Goal: Information Seeking & Learning: Learn about a topic

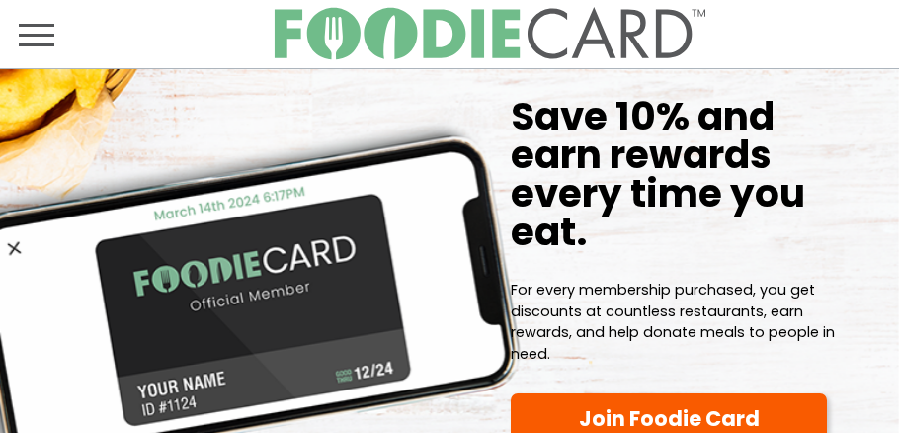
scroll to position [414, 0]
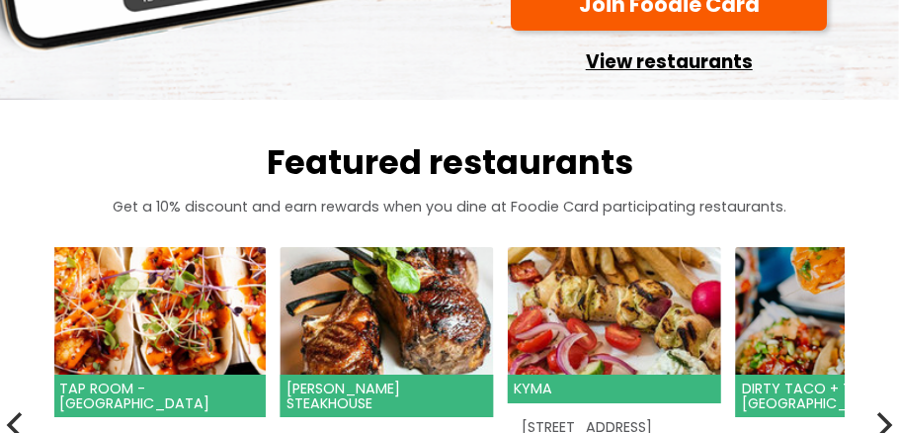
click at [601, 78] on link "View restaurants" at bounding box center [669, 58] width 316 height 41
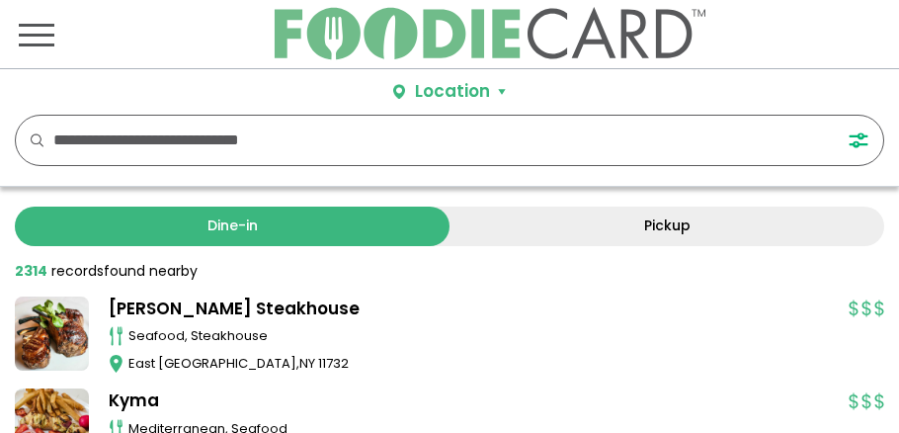
click at [486, 147] on input "text" at bounding box center [428, 140] width 751 height 49
click at [501, 91] on button "Location" at bounding box center [449, 92] width 113 height 26
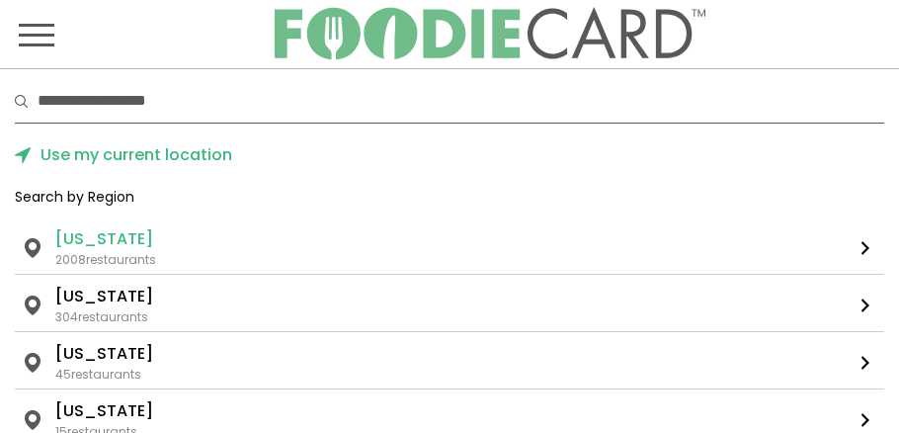
click at [97, 245] on li "New York" at bounding box center [104, 239] width 98 height 24
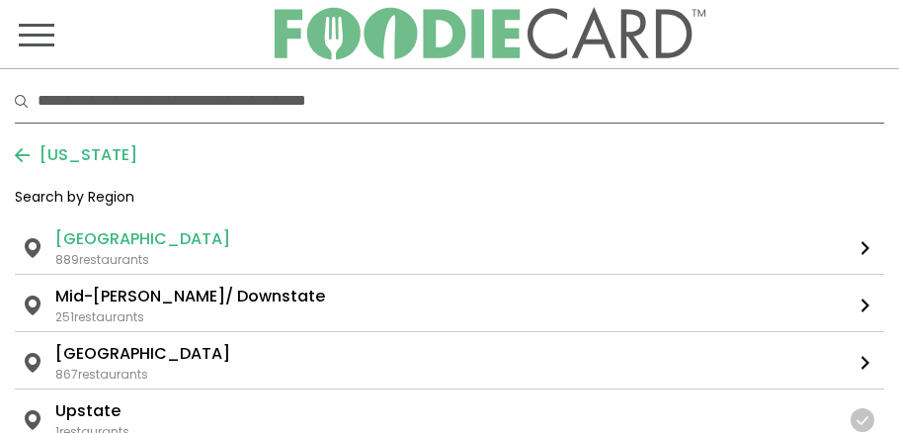
click at [128, 240] on li "Long Island" at bounding box center [142, 239] width 175 height 24
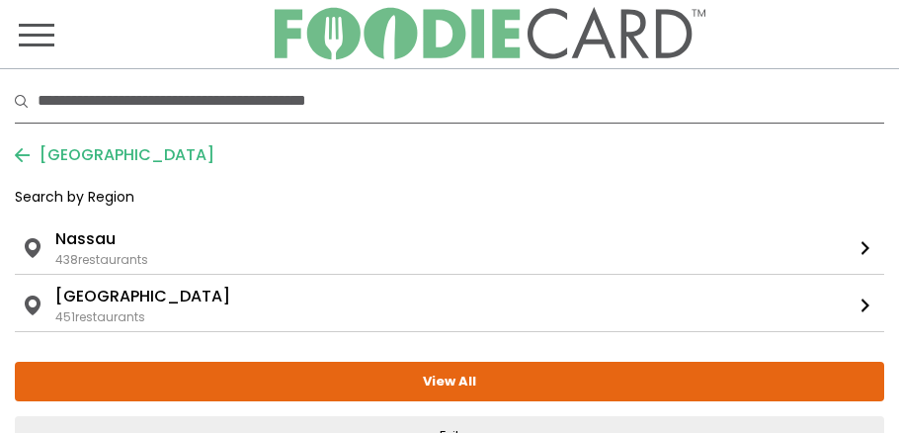
click at [128, 240] on ul "New York Long Island Nassau" at bounding box center [448, 239] width 787 height 24
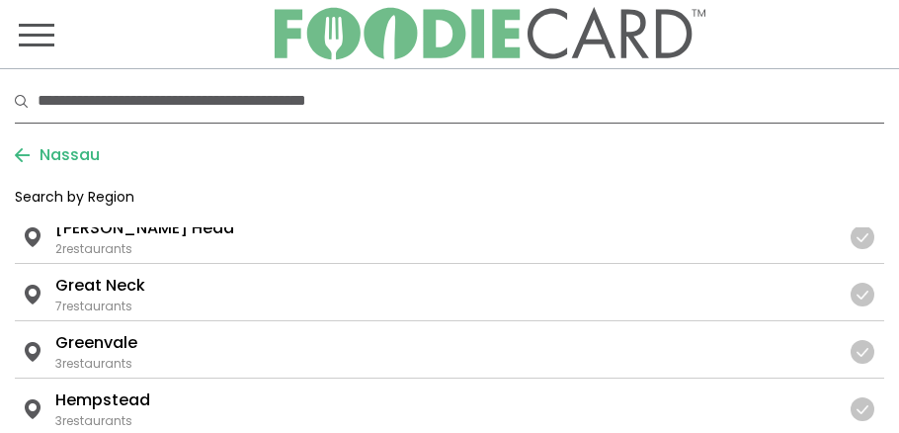
scroll to position [936, 0]
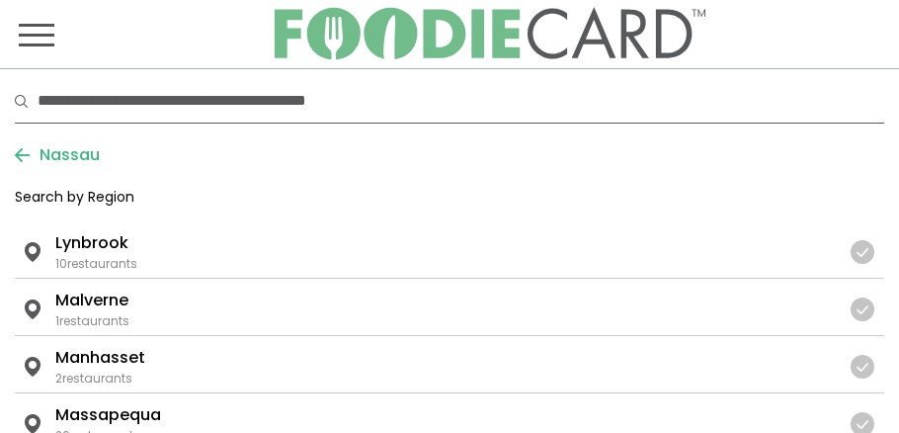
click at [128, 240] on ul "New York ... Nassau Lynbrook" at bounding box center [443, 243] width 776 height 24
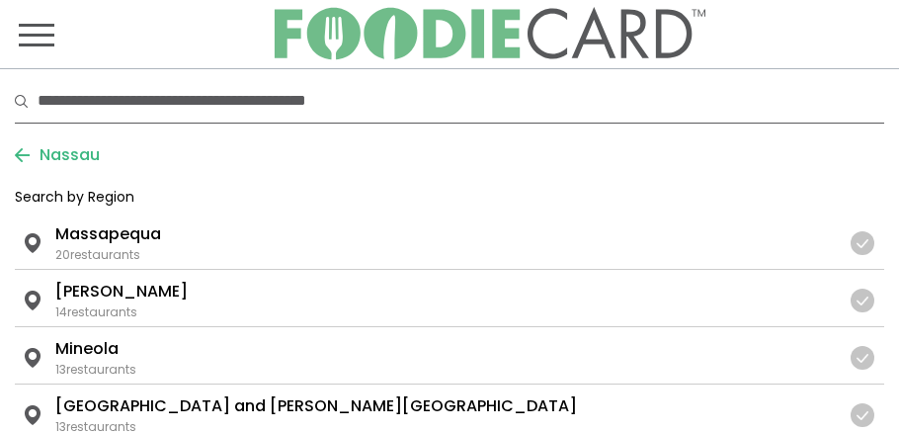
scroll to position [1781, 0]
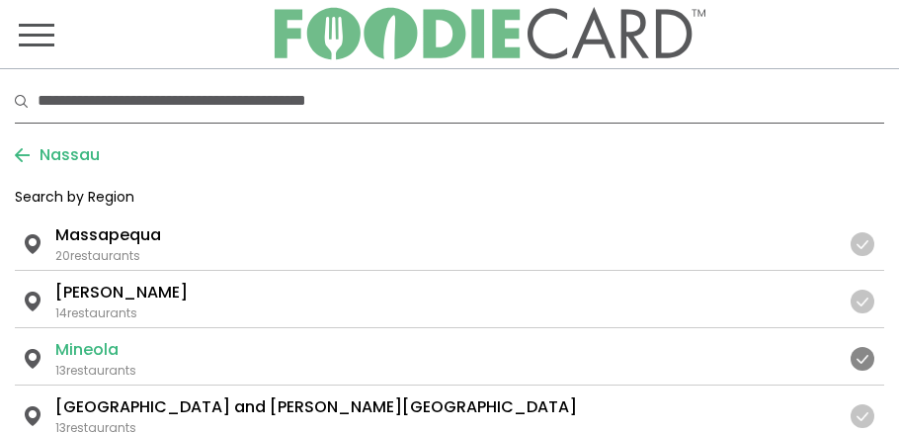
click at [85, 346] on li "Mineola" at bounding box center [86, 350] width 63 height 24
click at [87, 343] on li "Mineola" at bounding box center [86, 350] width 63 height 24
click at [87, 338] on li "Mineola" at bounding box center [86, 350] width 63 height 24
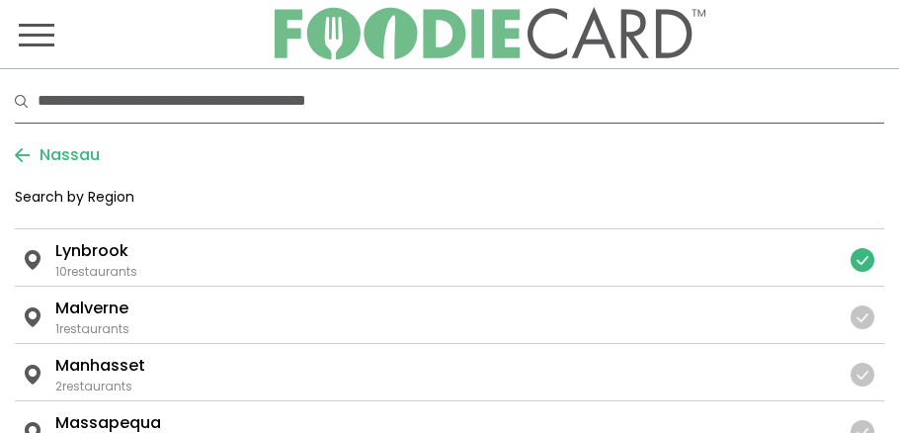
scroll to position [1589, 0]
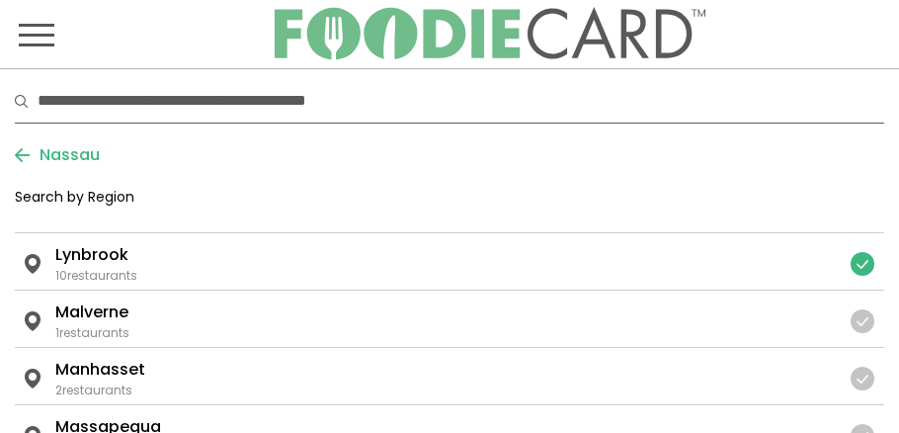
click at [87, 334] on link "New York ... Nassau Malverne 1 restaurants" at bounding box center [450, 319] width 870 height 56
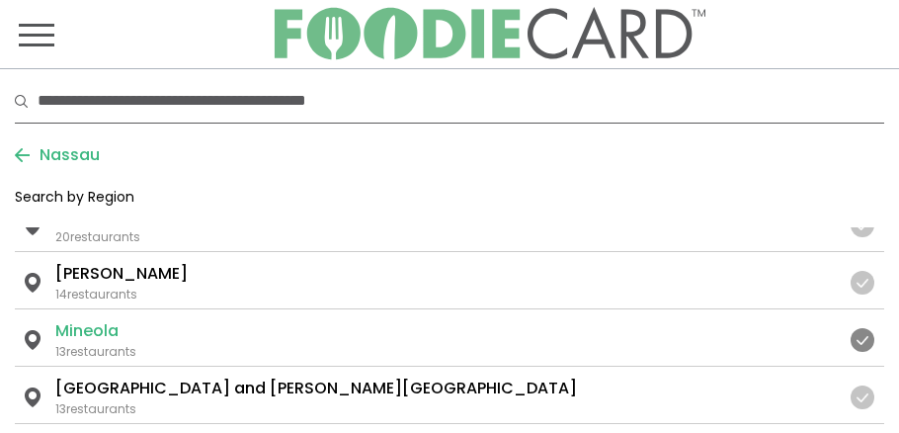
scroll to position [1791, 0]
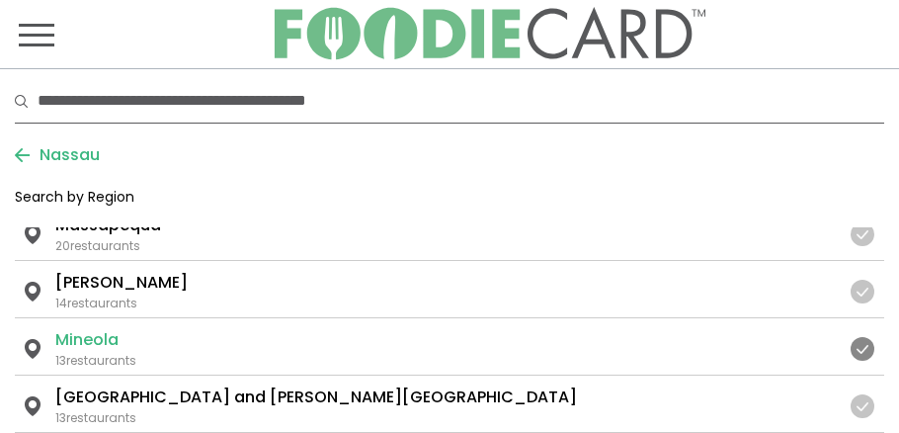
click at [87, 334] on li "Mineola" at bounding box center [86, 340] width 63 height 24
click at [88, 352] on div "13 restaurants" at bounding box center [95, 361] width 81 height 18
click at [30, 340] on link "New York ... Nassau Mineola 13 restaurants" at bounding box center [450, 346] width 870 height 56
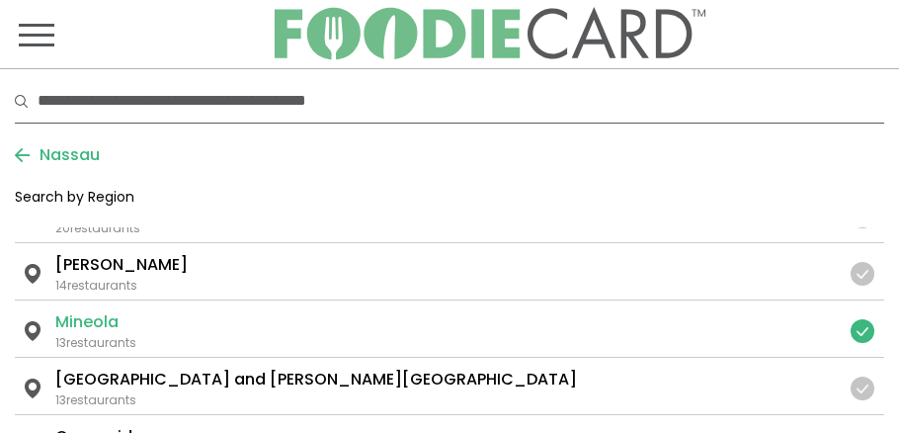
click at [49, 323] on link "New York ... Nassau Mineola 13 restaurants" at bounding box center [450, 328] width 870 height 56
click at [40, 323] on link "New York ... Nassau Mineola 13 restaurants" at bounding box center [450, 328] width 870 height 56
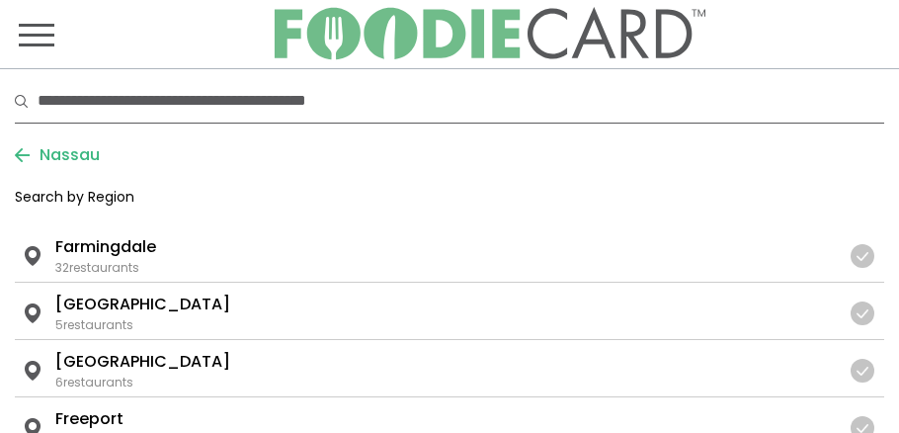
scroll to position [559, 0]
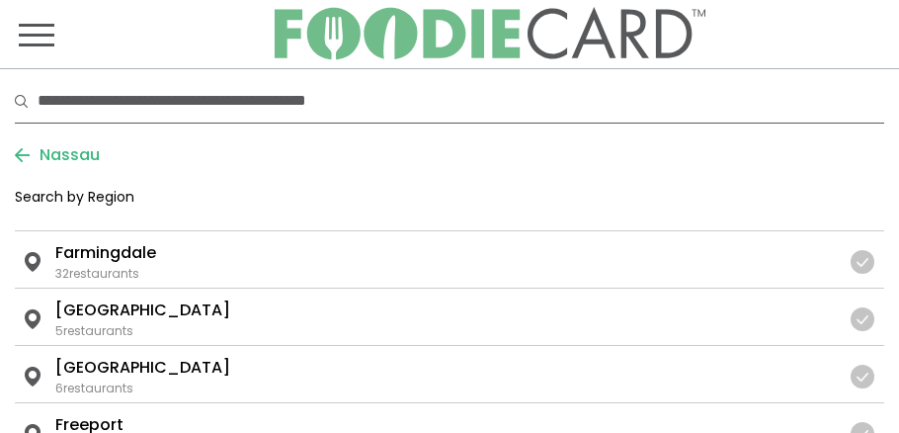
click at [134, 118] on input "text" at bounding box center [461, 100] width 847 height 43
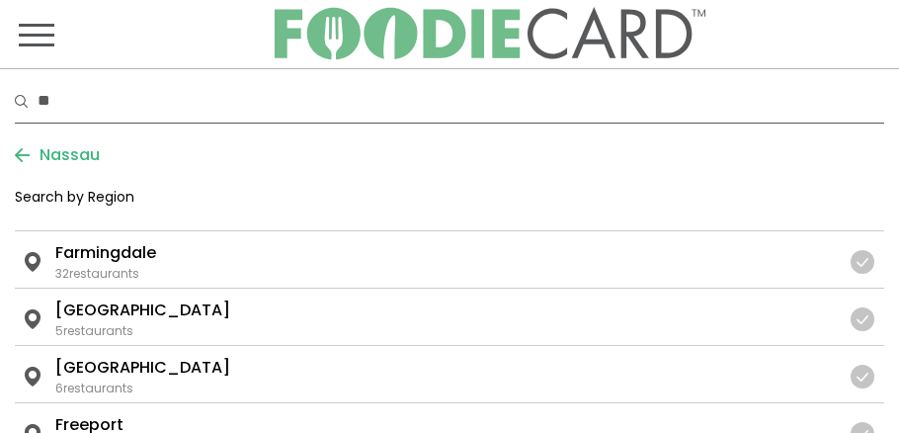
type input "***"
type input "****"
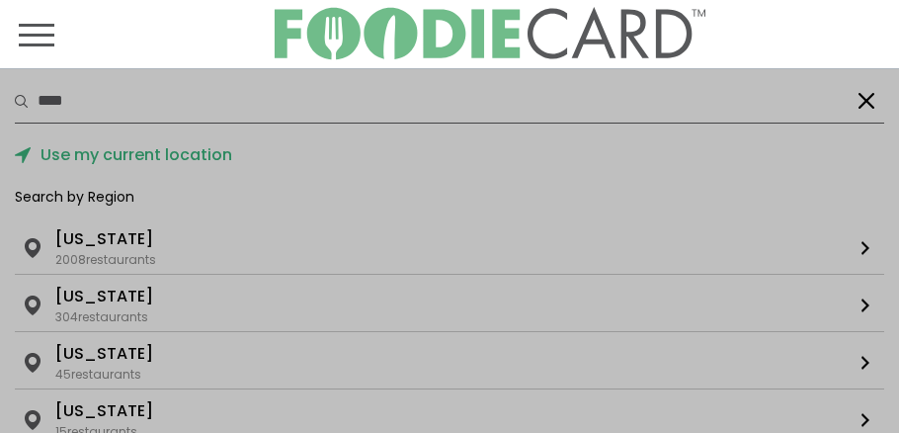
click at [79, 105] on div at bounding box center [449, 216] width 899 height 433
click at [85, 95] on div at bounding box center [449, 216] width 899 height 433
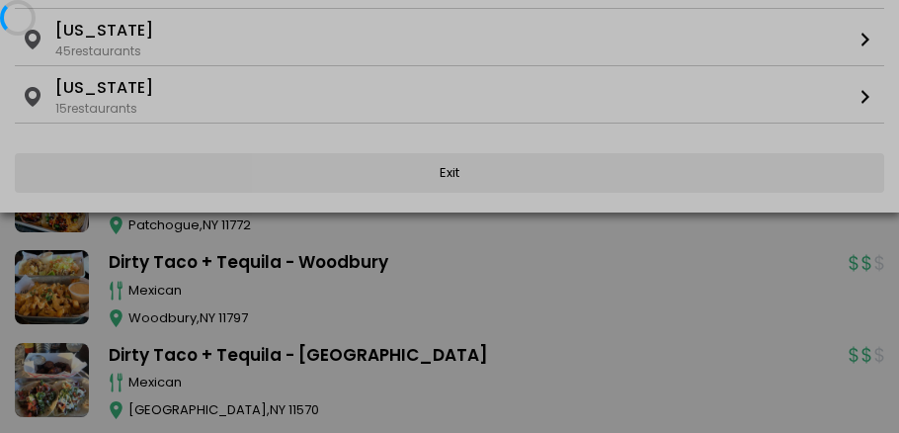
scroll to position [319, 0]
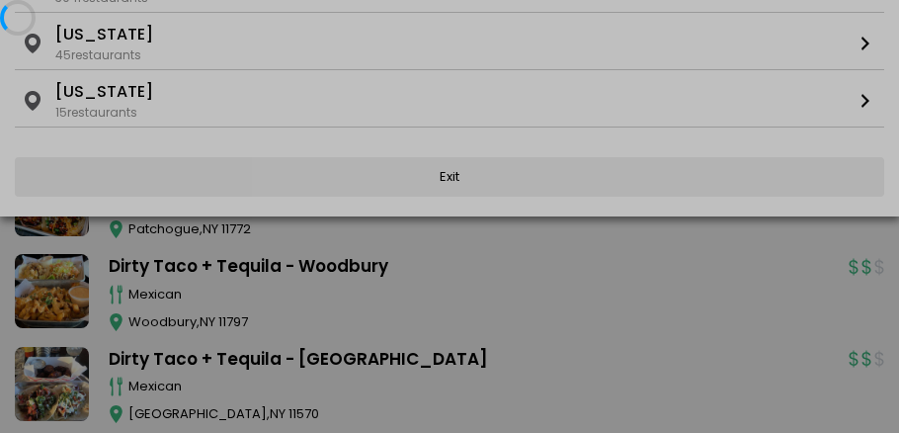
click at [85, 95] on div at bounding box center [449, 216] width 899 height 433
click at [449, 175] on div at bounding box center [449, 216] width 899 height 433
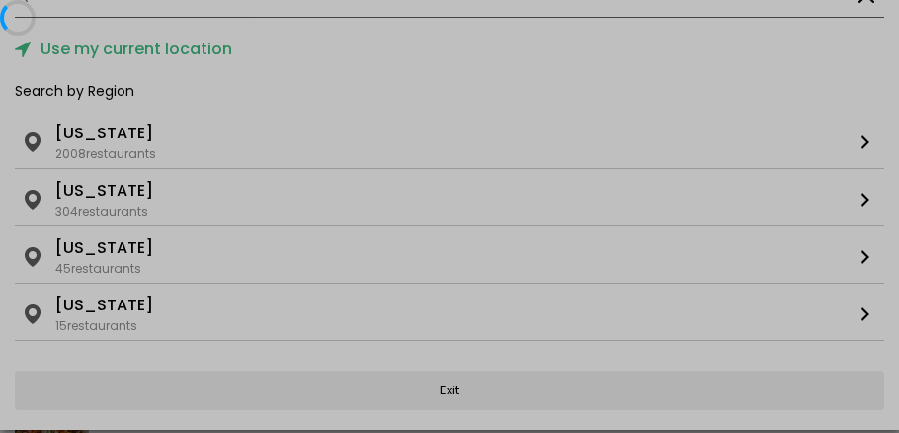
scroll to position [0, 0]
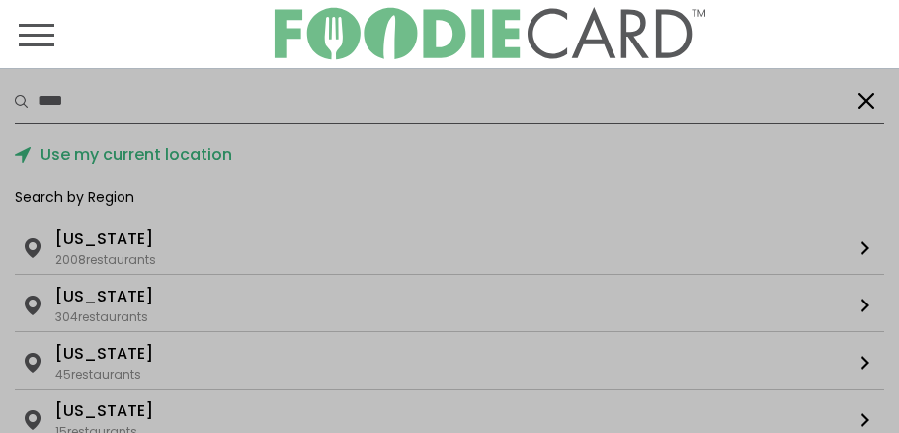
click at [209, 155] on div at bounding box center [449, 216] width 899 height 433
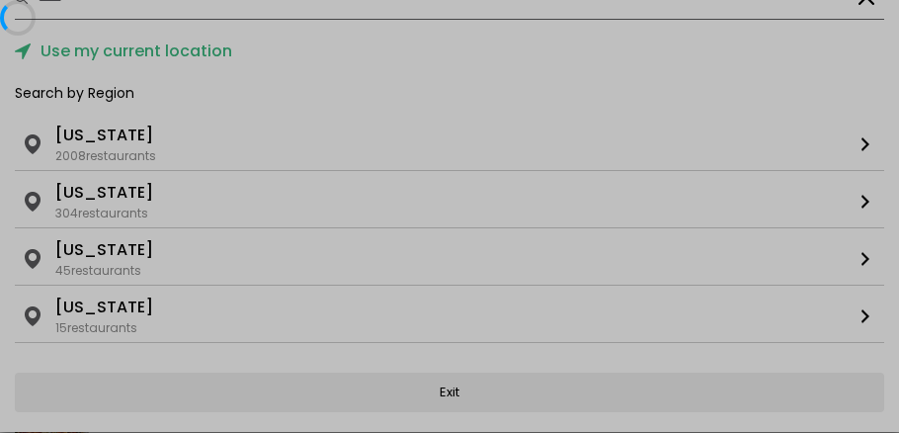
scroll to position [108, 0]
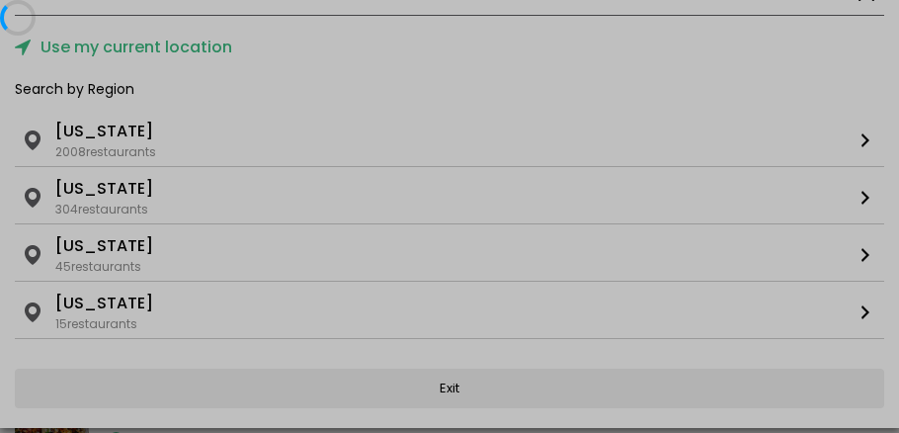
click at [72, 129] on div at bounding box center [449, 216] width 899 height 433
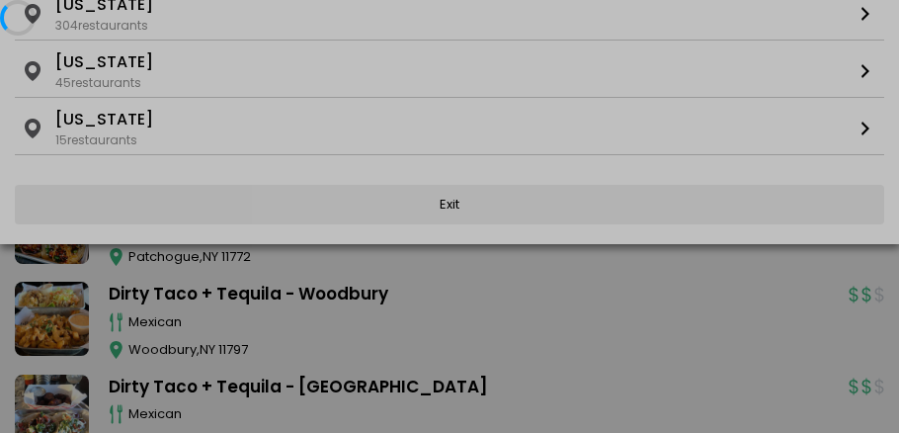
scroll to position [345, 0]
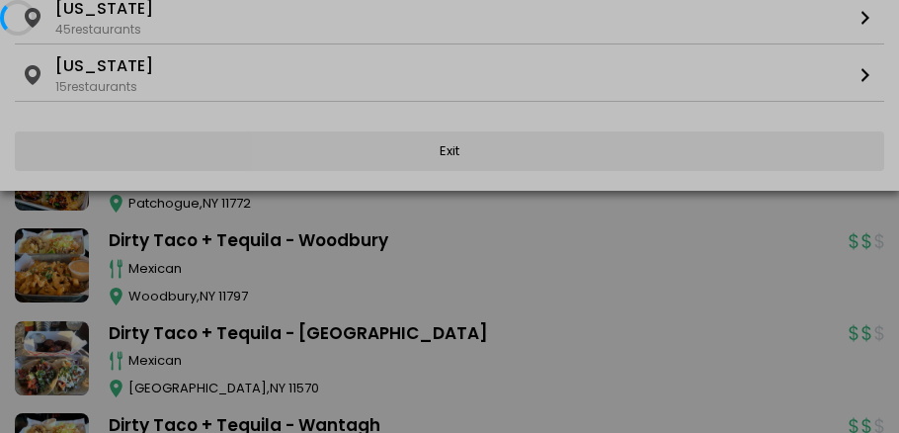
click at [193, 279] on div at bounding box center [449, 216] width 899 height 433
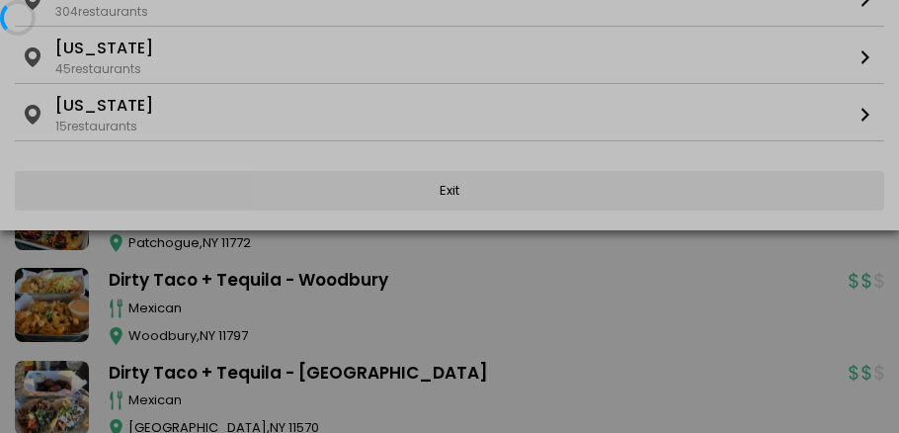
scroll to position [299, 0]
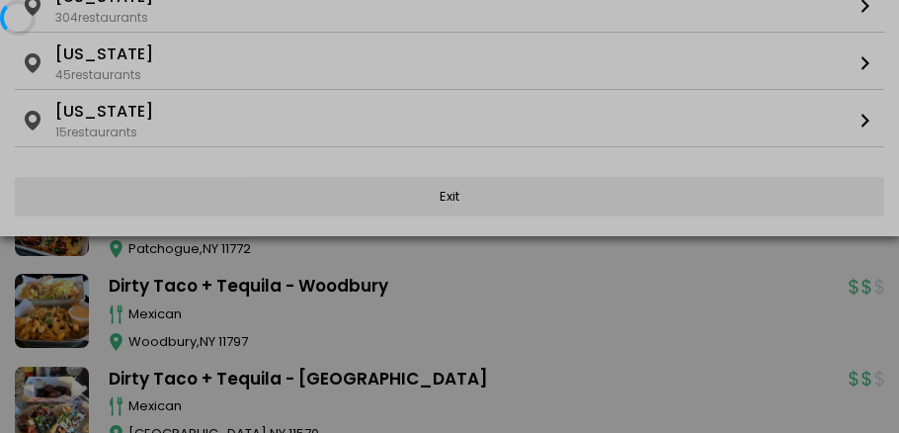
click at [193, 279] on div at bounding box center [449, 216] width 899 height 433
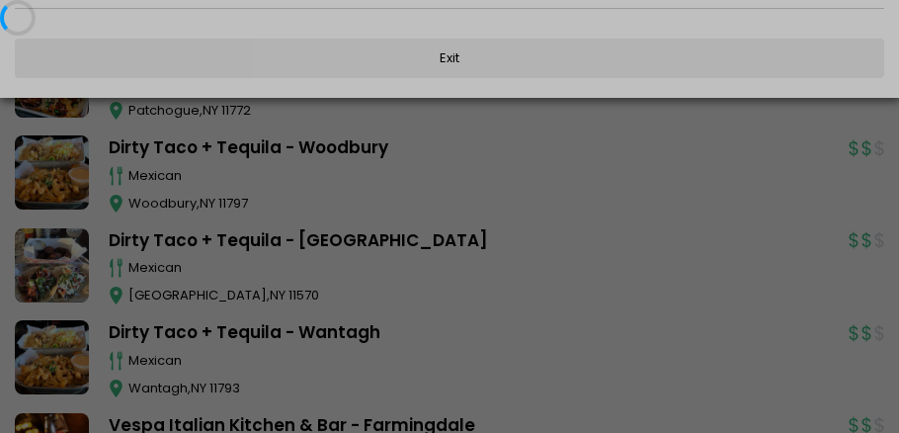
scroll to position [0, 0]
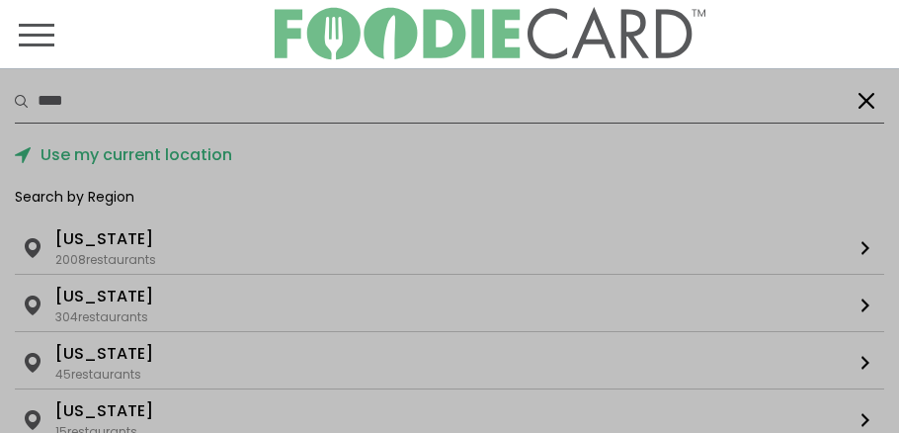
click at [193, 279] on div at bounding box center [449, 216] width 899 height 433
click at [198, 264] on div at bounding box center [449, 216] width 899 height 433
click at [39, 43] on span "Toggle navigation" at bounding box center [37, 44] width 36 height 3
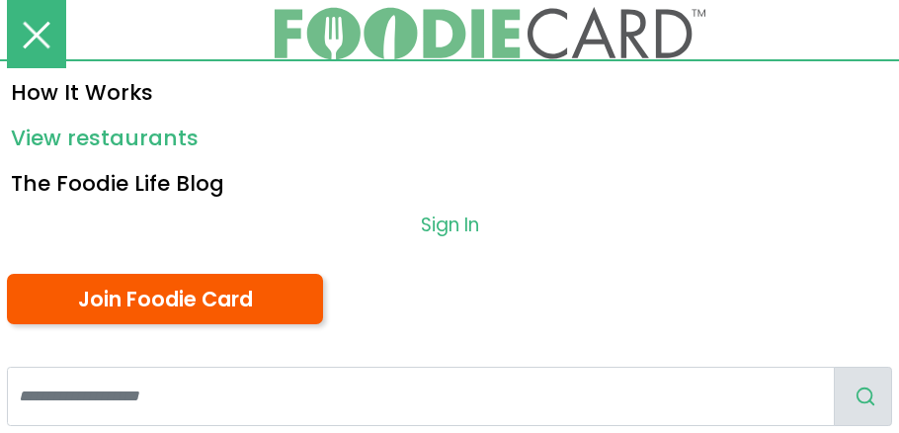
click at [70, 159] on link "View restaurants" at bounding box center [449, 136] width 899 height 45
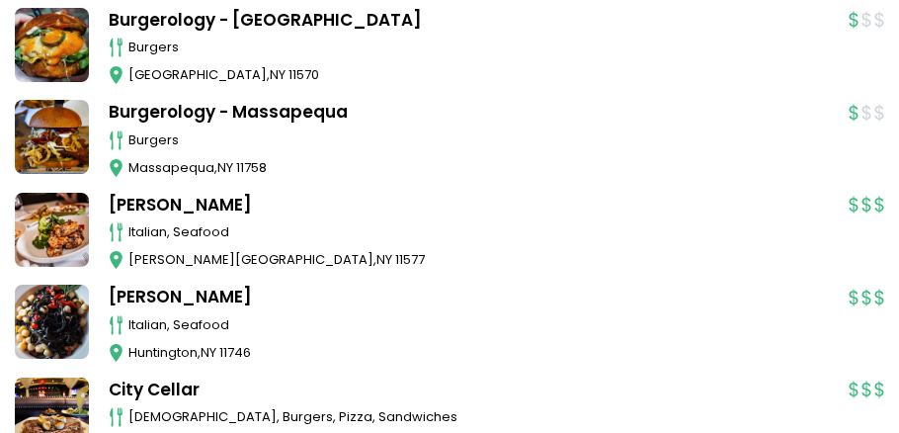
scroll to position [1398, 0]
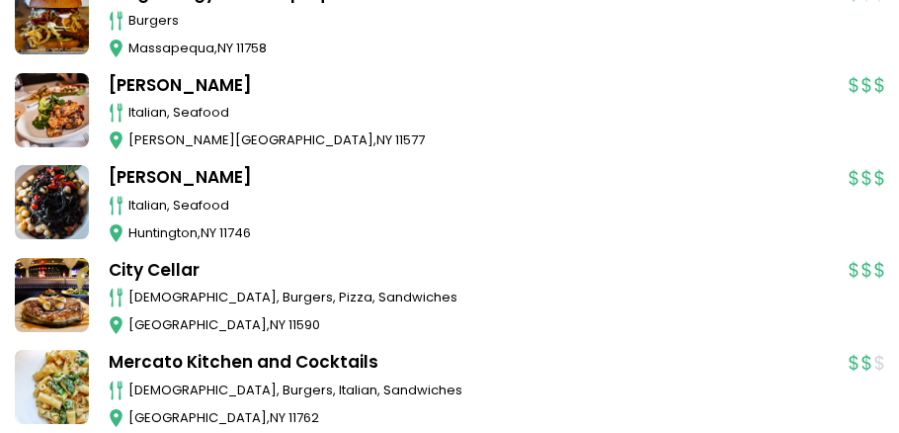
click at [148, 265] on link "City Cellar" at bounding box center [469, 271] width 720 height 26
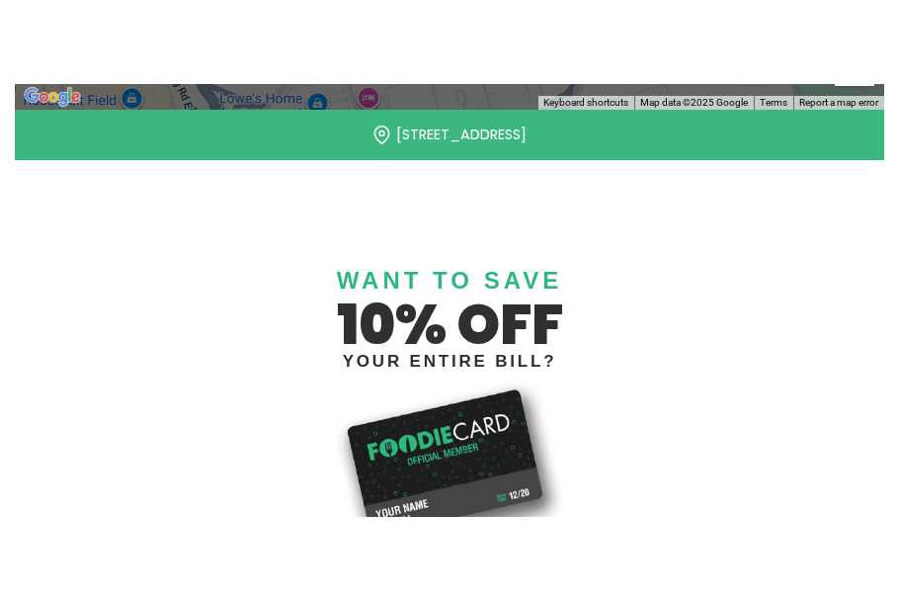
scroll to position [1218, 0]
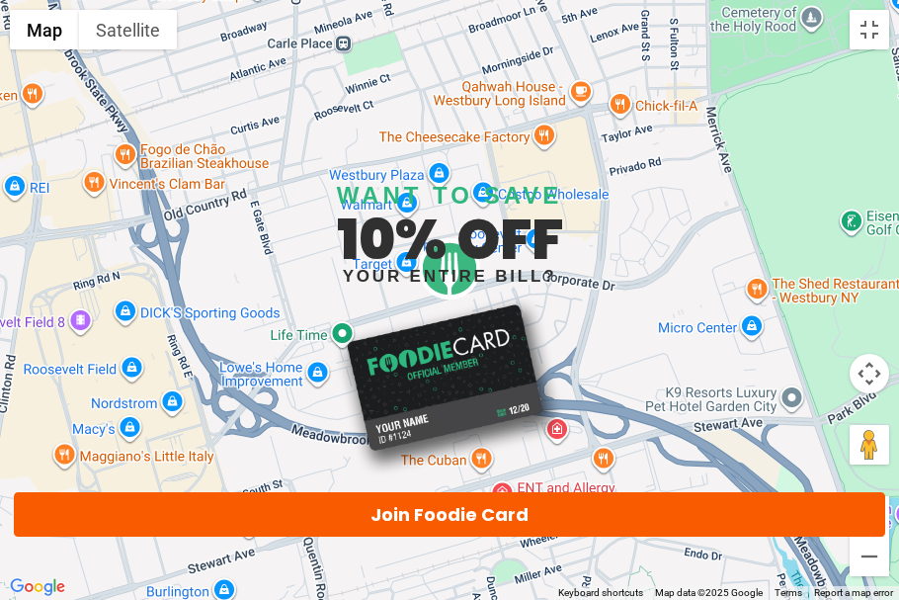
click at [838, 278] on div "To navigate, press the arrow keys." at bounding box center [449, 300] width 899 height 600
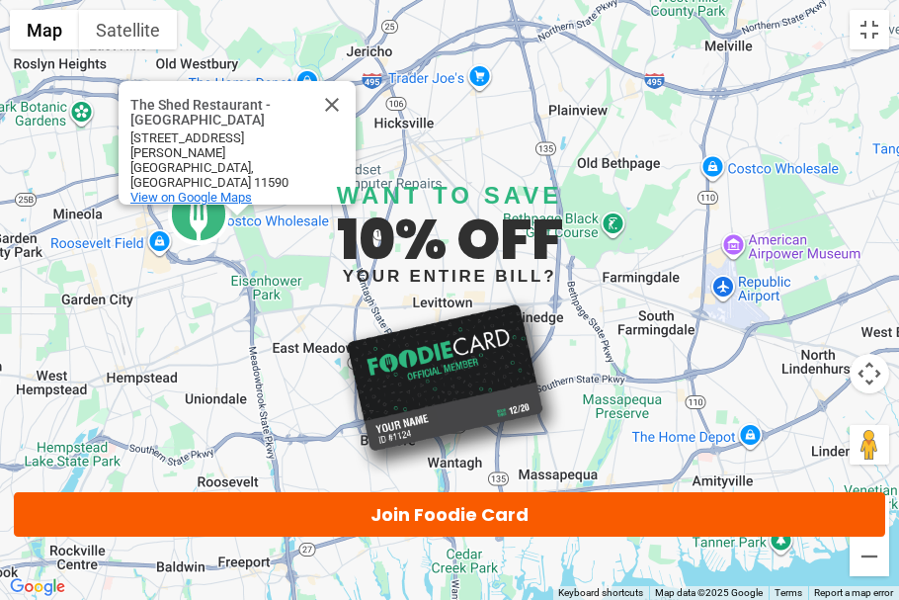
click at [145, 239] on div "To navigate, press the arrow keys. The Shed Restaurant - Westbury NY The Shed R…" at bounding box center [449, 300] width 899 height 600
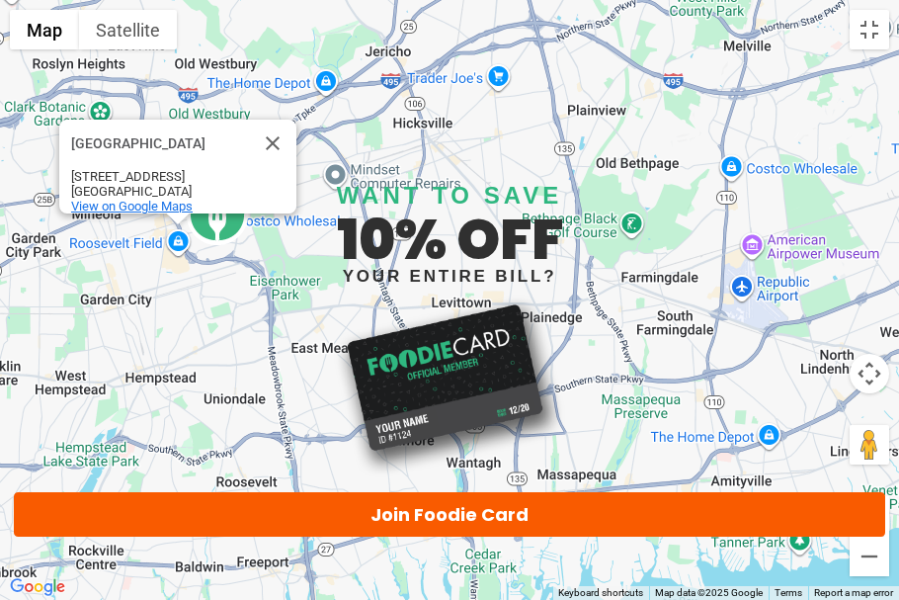
click at [145, 239] on div "To navigate, press the arrow keys. Roosevelt Field Roosevelt Field 630 Old Coun…" at bounding box center [449, 300] width 899 height 600
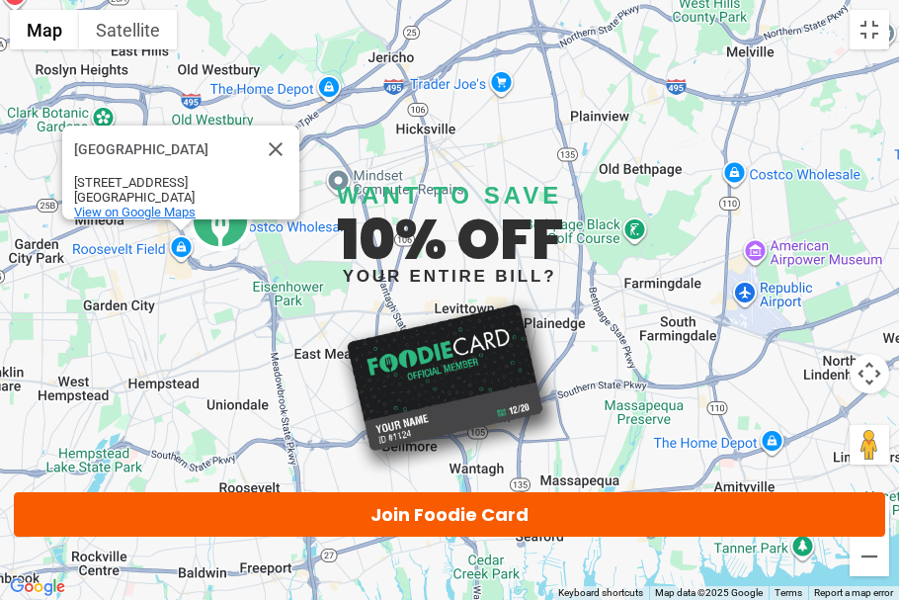
click at [153, 251] on div "To navigate, press the arrow keys. Roosevelt Field Roosevelt Field 630 Old Coun…" at bounding box center [449, 300] width 899 height 600
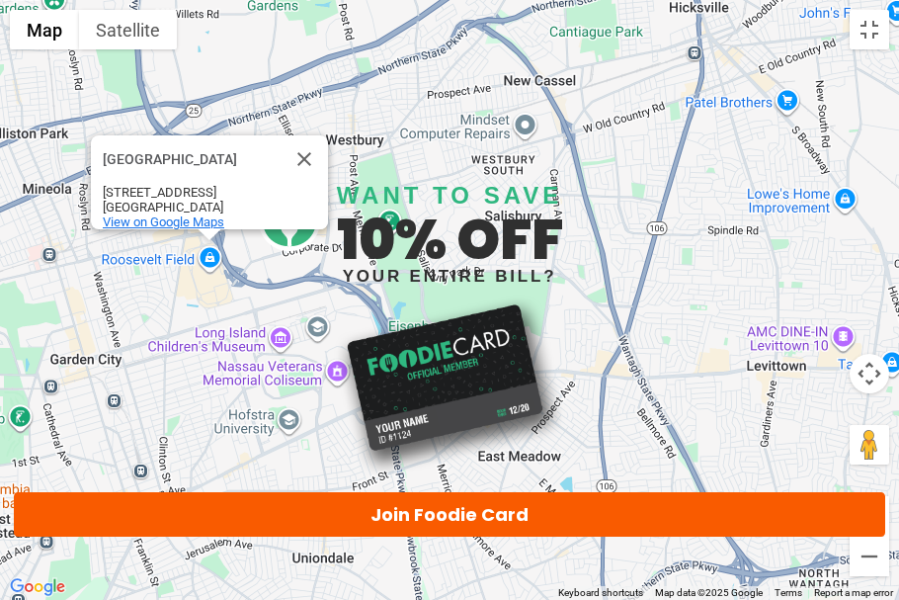
click at [153, 251] on div "To navigate, press the arrow keys. Roosevelt Field Roosevelt Field 630 Old Coun…" at bounding box center [449, 300] width 899 height 600
click at [305, 140] on button "Close" at bounding box center [304, 159] width 47 height 47
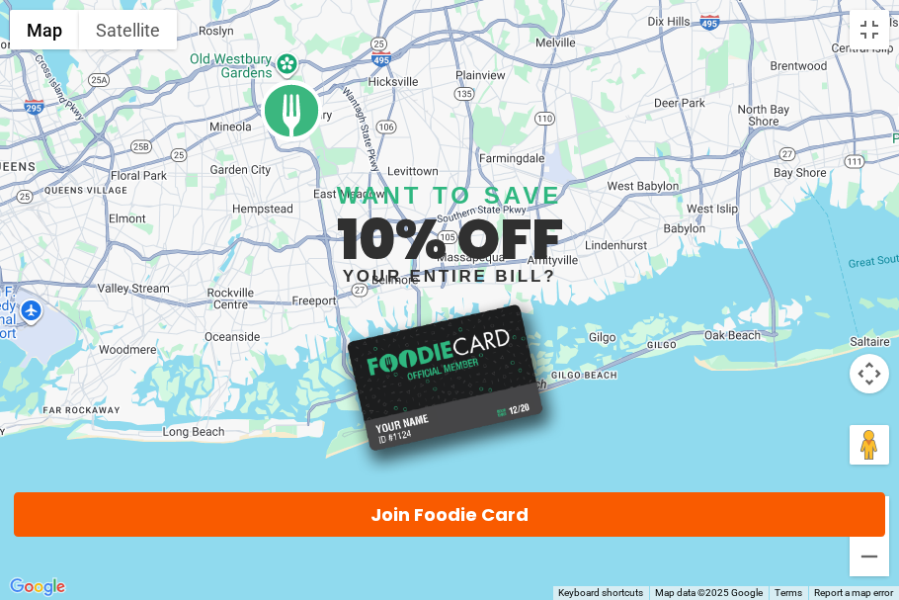
click at [286, 89] on img at bounding box center [291, 110] width 63 height 63
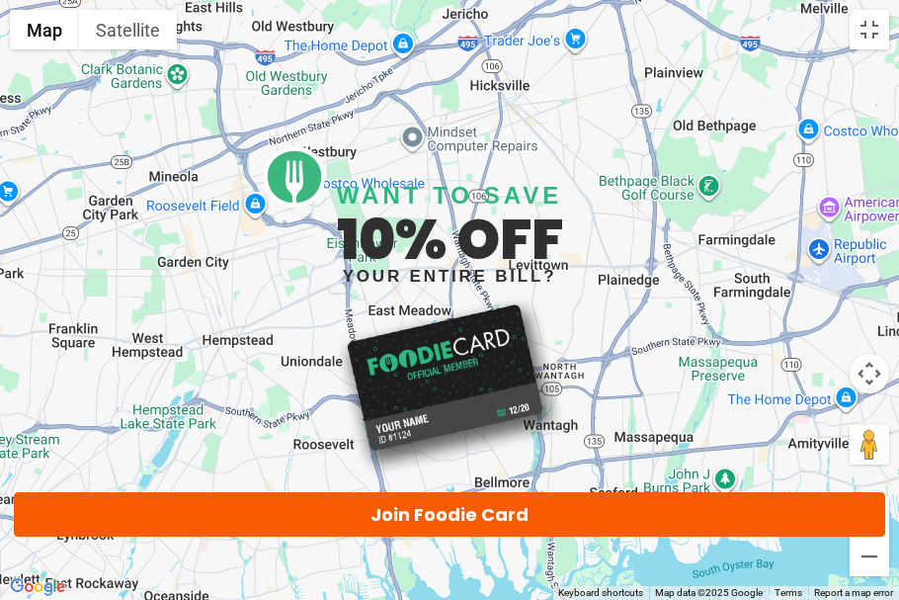
click at [288, 77] on div "To navigate, press the arrow keys." at bounding box center [449, 300] width 899 height 600
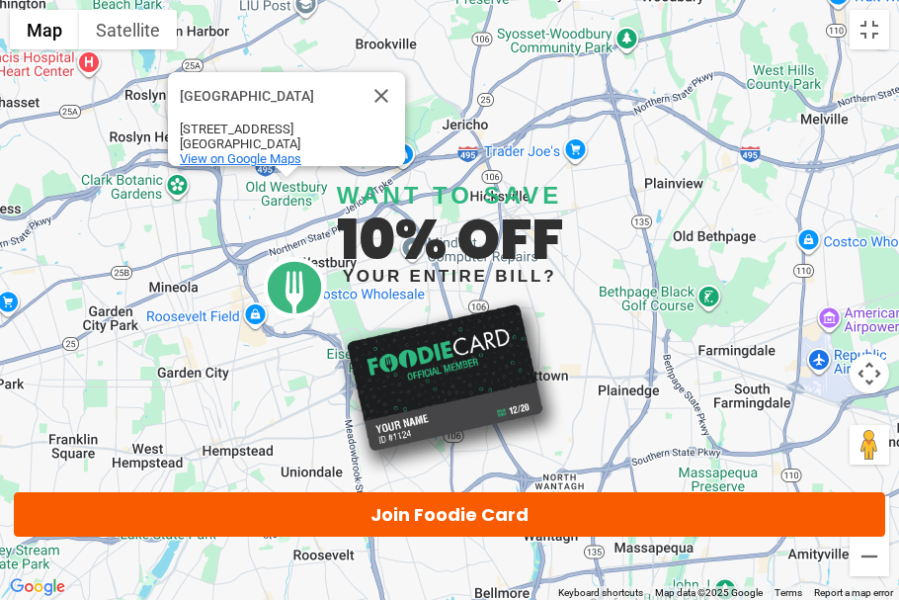
click at [304, 282] on img at bounding box center [294, 287] width 63 height 63
click at [351, 294] on div "To navigate, press the arrow keys. Old Westbury Gardens Old Westbury Gardens 71…" at bounding box center [449, 300] width 899 height 600
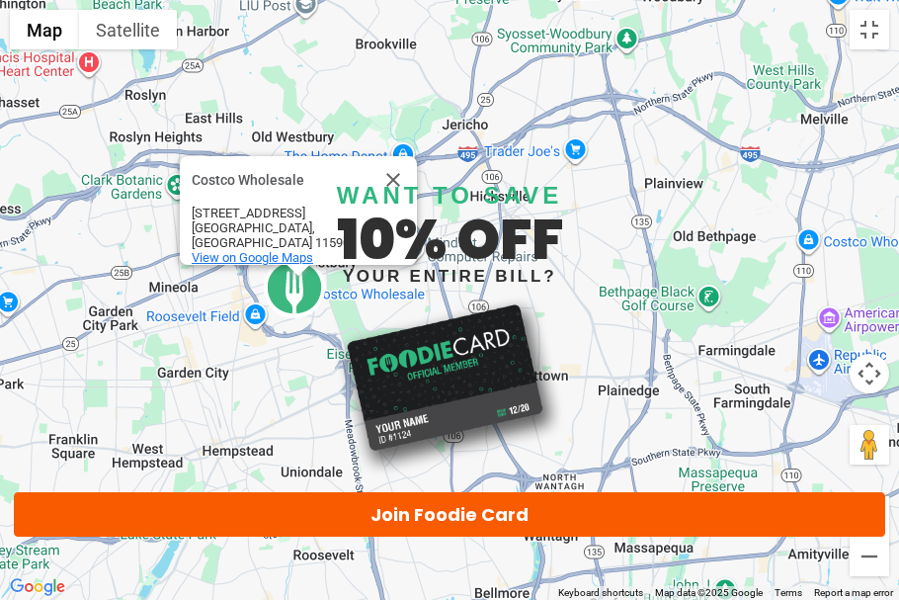
click at [348, 294] on div "To navigate, press the arrow keys. Costco Wholesale Costco Wholesale 1250 Old C…" at bounding box center [449, 300] width 899 height 600
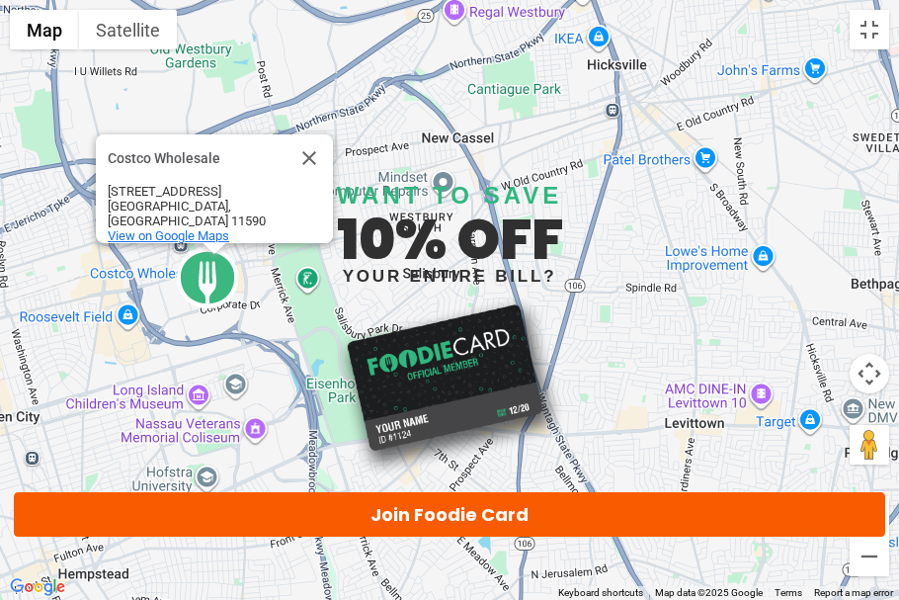
click at [383, 328] on div "To navigate, press the arrow keys. Costco Wholesale Costco Wholesale 1250 Old C…" at bounding box center [449, 300] width 899 height 600
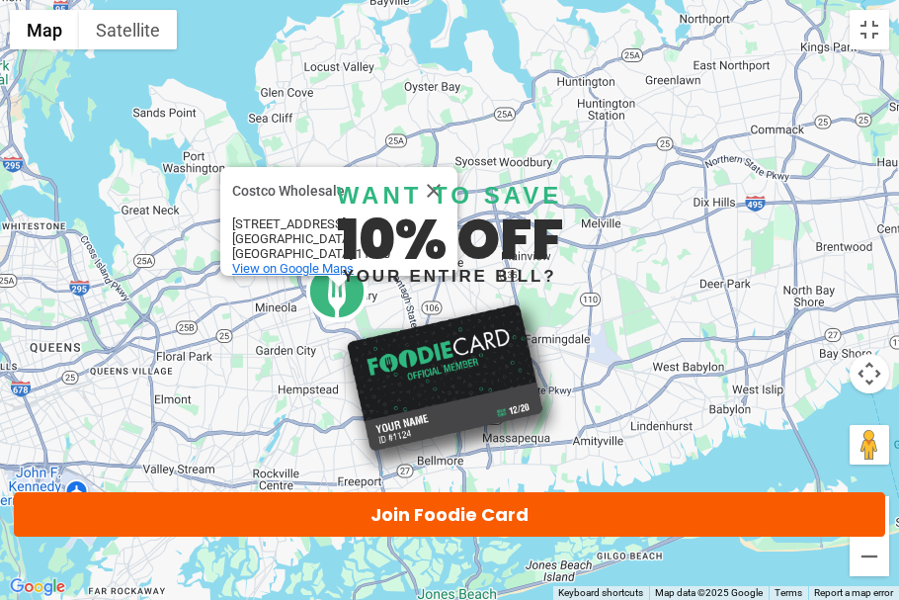
click at [380, 328] on div "To navigate, press the arrow keys. Costco Wholesale Costco Wholesale 1250 Old C…" at bounding box center [449, 300] width 899 height 600
click at [420, 305] on div "To navigate, press the arrow keys. Costco Wholesale Costco Wholesale 1250 Old C…" at bounding box center [449, 300] width 899 height 600
click at [434, 204] on button "Close" at bounding box center [433, 190] width 47 height 47
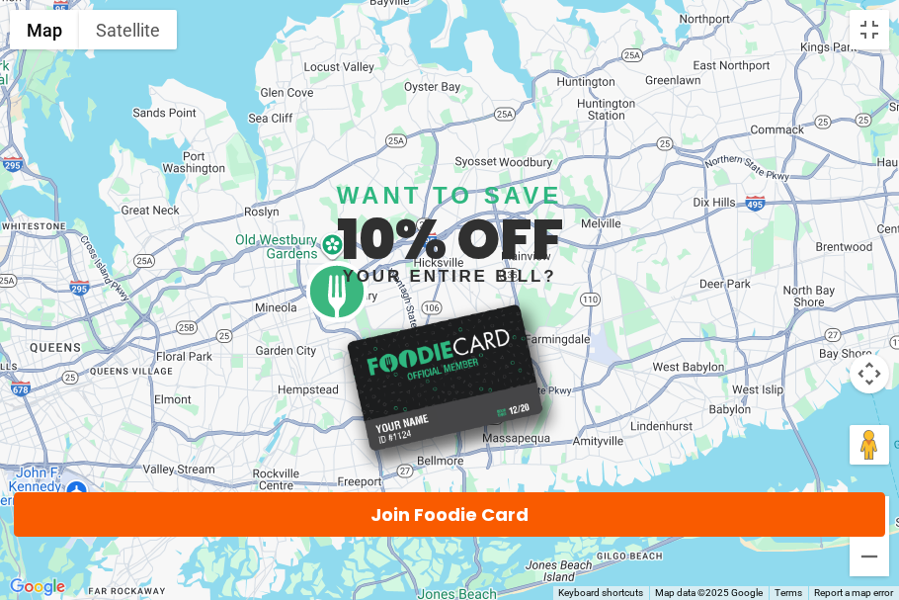
click at [434, 204] on div "To navigate, press the arrow keys." at bounding box center [449, 300] width 899 height 600
